Goal: Find specific page/section: Find specific page/section

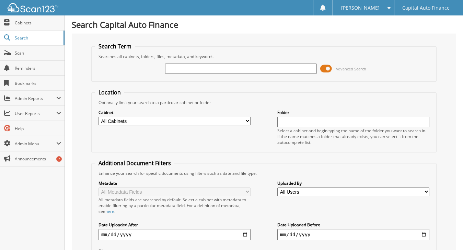
click at [185, 67] on input "text" at bounding box center [241, 68] width 152 height 10
click at [226, 69] on input "text" at bounding box center [241, 68] width 152 height 10
click at [174, 69] on input "text" at bounding box center [241, 68] width 152 height 10
type input "18394990"
click at [322, 66] on span at bounding box center [326, 68] width 12 height 10
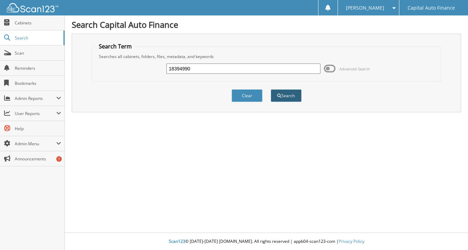
click at [288, 97] on button "Search" at bounding box center [286, 95] width 31 height 13
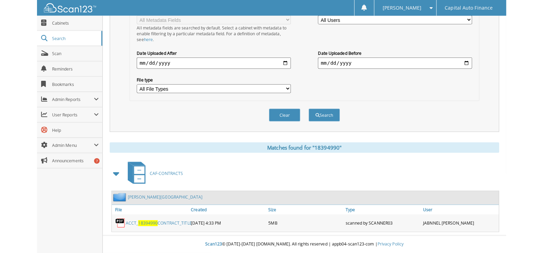
scroll to position [157, 0]
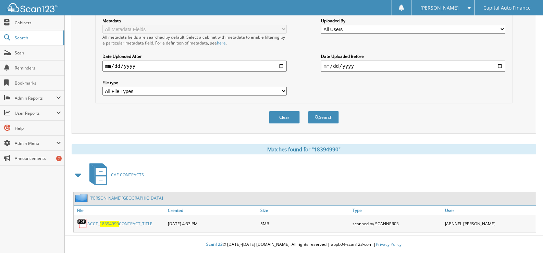
click at [137, 223] on link "ACCT_ 18394990 CONTRACT_TITLE" at bounding box center [119, 224] width 65 height 6
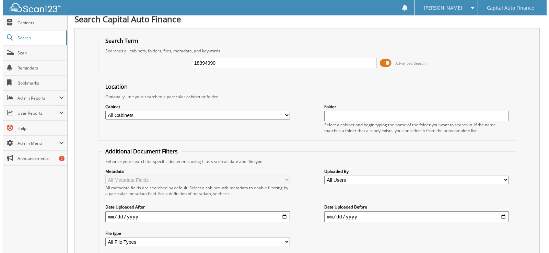
scroll to position [0, 0]
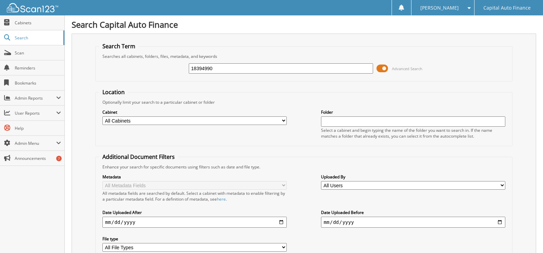
drag, startPoint x: 216, startPoint y: 67, endPoint x: 169, endPoint y: 72, distance: 47.6
click at [169, 72] on div "18394990 Advanced Search" at bounding box center [304, 68] width 410 height 19
type input "18394349"
click at [383, 67] on span at bounding box center [383, 68] width 12 height 10
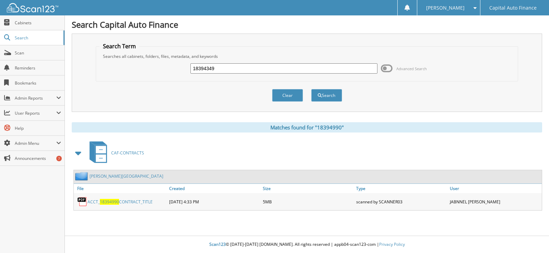
click at [133, 201] on link "ACCT_ 18394990 CONTRACT_TITLE" at bounding box center [119, 202] width 65 height 6
click at [325, 99] on button "Search" at bounding box center [326, 95] width 31 height 13
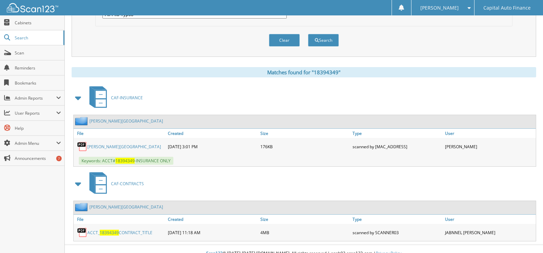
scroll to position [243, 0]
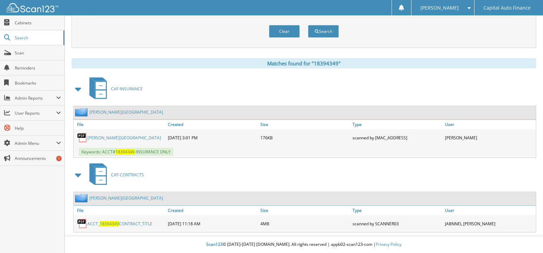
click at [134, 223] on link "ACCT_ 18394349 CONTRACT_TITLE" at bounding box center [119, 224] width 65 height 6
